Goal: Complete application form

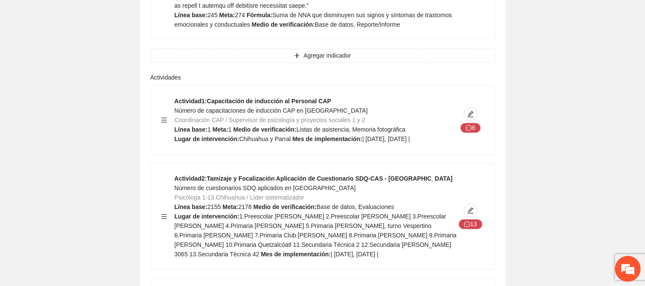
scroll to position [3531, 0]
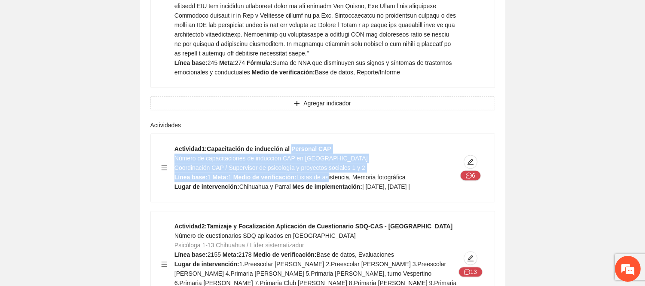
drag, startPoint x: 289, startPoint y: 54, endPoint x: 325, endPoint y: 82, distance: 45.9
click at [325, 144] on div "Actividad 1 : Capacitación de inducción al Personal CAP Número de capacitacione…" at bounding box center [315, 167] width 283 height 47
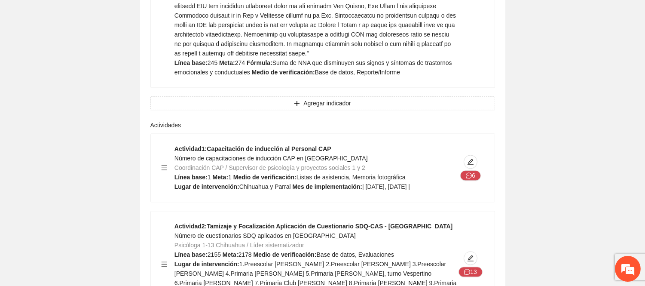
click at [331, 183] on strong "Mes de implementación:" at bounding box center [327, 186] width 70 height 7
click at [298, 155] on span "Número de capacitaciones de inducción CAP en [GEOGRAPHIC_DATA]" at bounding box center [270, 158] width 193 height 7
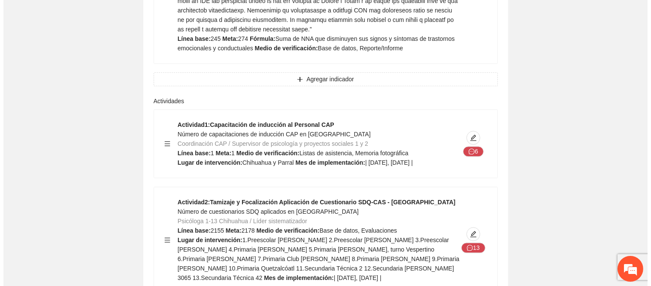
scroll to position [3578, 0]
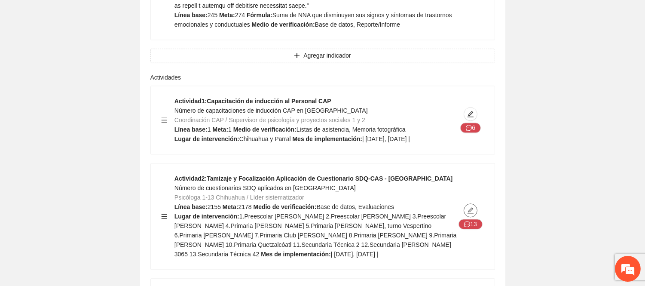
click at [471, 207] on icon "edit" at bounding box center [470, 210] width 7 height 7
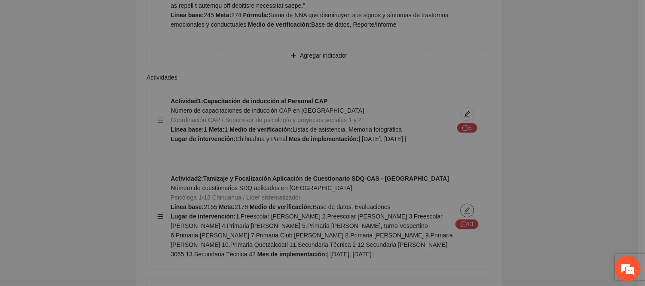
type textarea "**********"
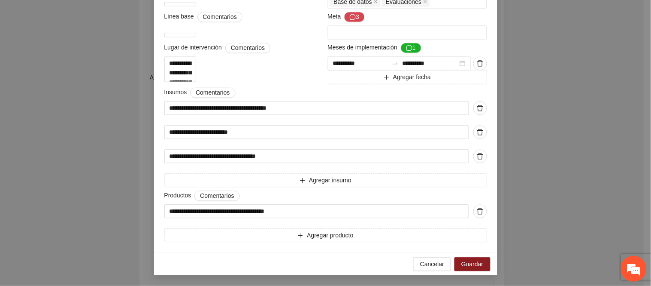
scroll to position [525, 0]
drag, startPoint x: 247, startPoint y: 128, endPoint x: 288, endPoint y: 141, distance: 42.9
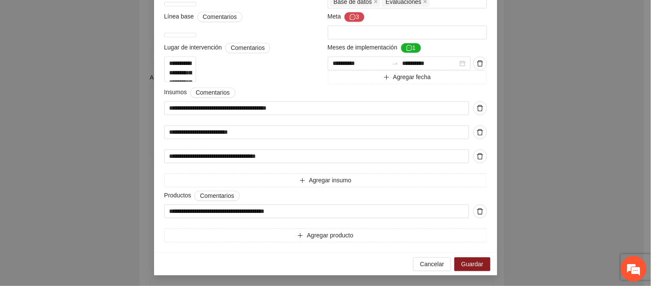
drag, startPoint x: 266, startPoint y: 89, endPoint x: 322, endPoint y: 101, distance: 57.5
drag, startPoint x: 206, startPoint y: 110, endPoint x: 283, endPoint y: 120, distance: 78.0
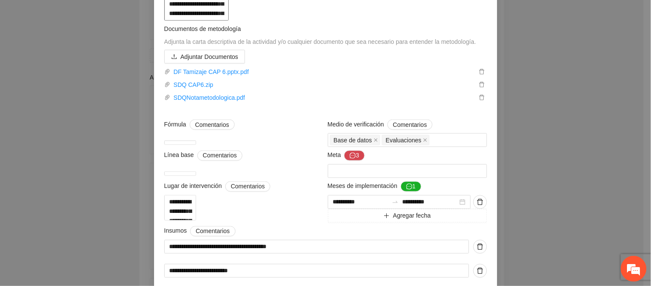
scroll to position [262, 0]
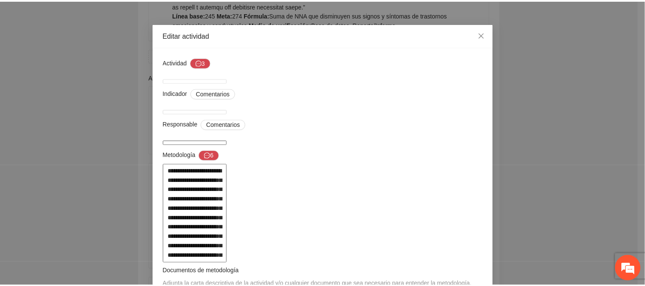
scroll to position [0, 0]
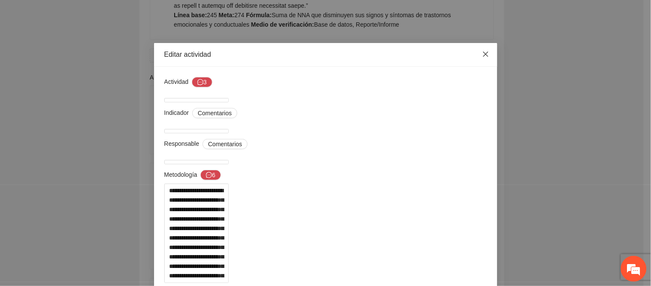
click at [480, 62] on span "Close" at bounding box center [485, 54] width 23 height 23
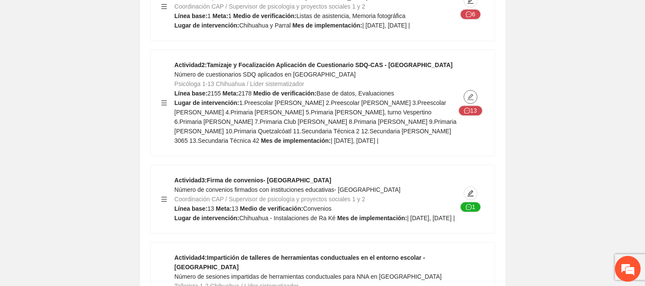
scroll to position [3721, 0]
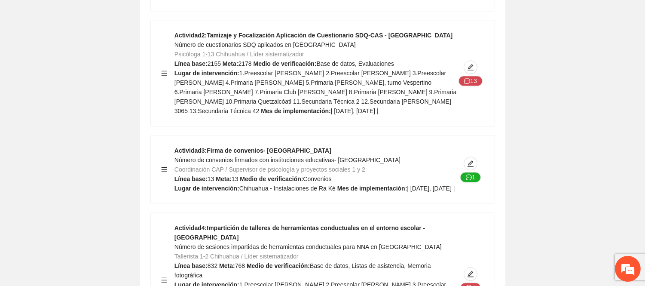
click at [293, 224] on strong "Actividad 4 : Impartición de talleres de herramientas conductuales en el entorn…" at bounding box center [299, 232] width 251 height 16
click at [291, 262] on strong "Medio de verificación:" at bounding box center [277, 265] width 63 height 7
